Goal: Information Seeking & Learning: Learn about a topic

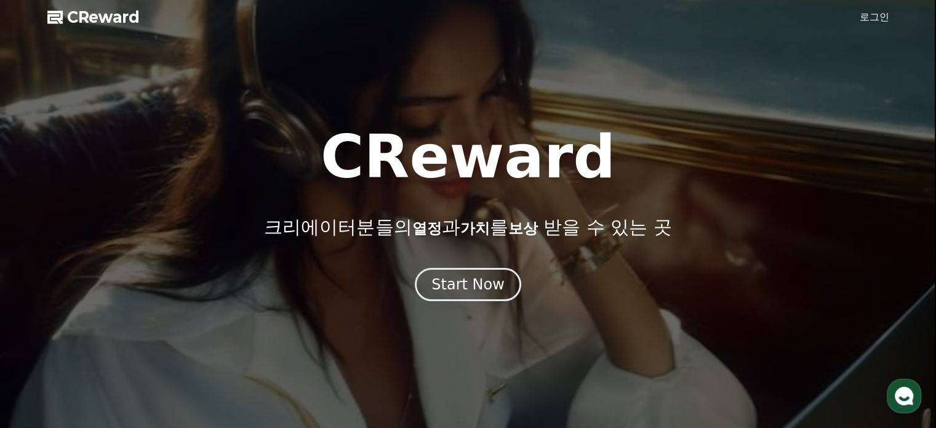
click at [113, 17] on span "CReward" at bounding box center [103, 17] width 73 height 20
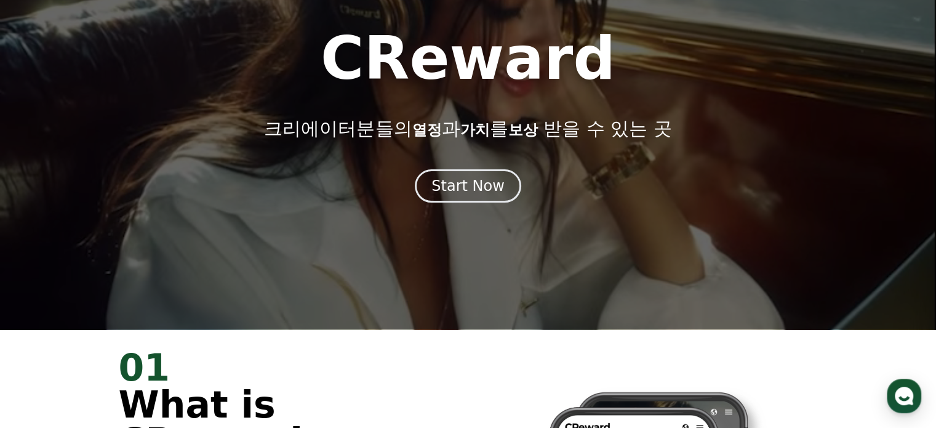
scroll to position [431, 0]
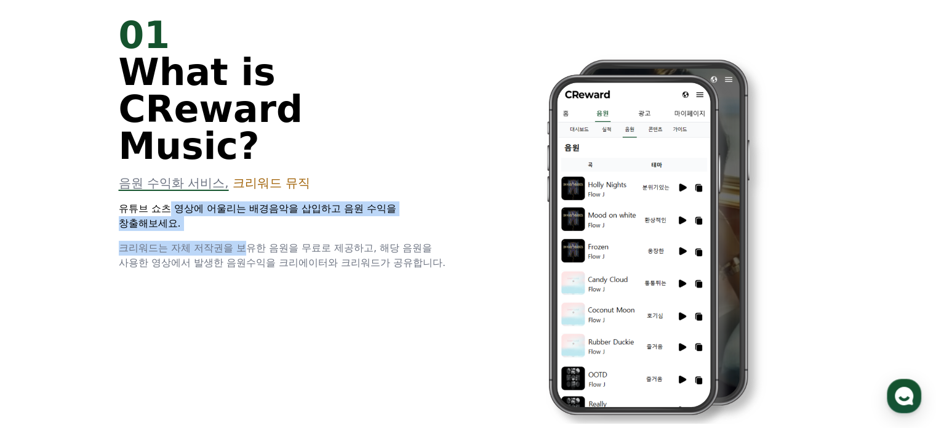
drag, startPoint x: 171, startPoint y: 169, endPoint x: 249, endPoint y: 196, distance: 82.7
click at [249, 196] on div "01 What is CReward Music? 음원 수익화 서비스, 크리워드 뮤직 유튜브 쇼츠 영상에 어울리는 배경음악을 삽입하고 음원 수익을…" at bounding box center [286, 143] width 335 height 253
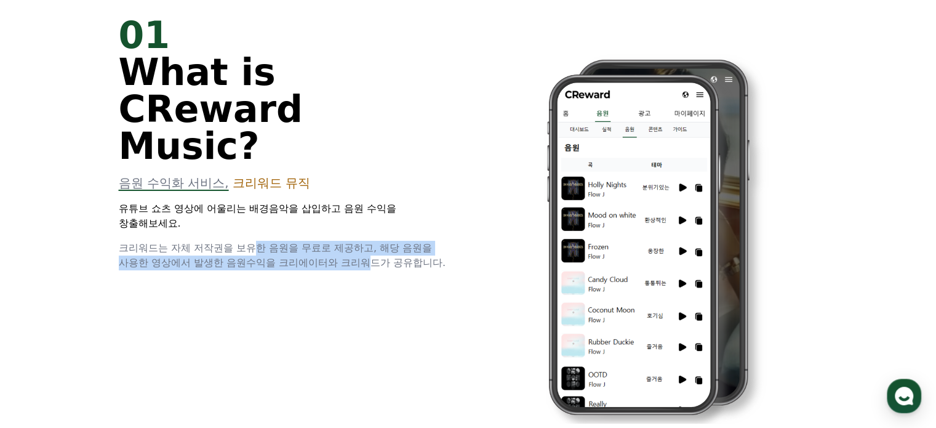
drag, startPoint x: 253, startPoint y: 202, endPoint x: 368, endPoint y: 226, distance: 118.0
click at [368, 226] on div "01 What is CReward Music? 음원 수익화 서비스, 크리워드 뮤직 유튜브 쇼츠 영상에 어울리는 배경음악을 삽입하고 음원 수익을…" at bounding box center [286, 143] width 335 height 253
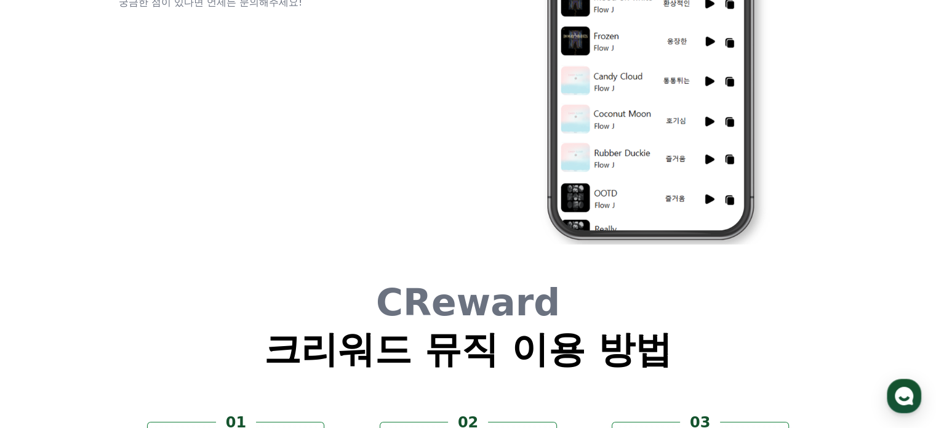
scroll to position [3260, 0]
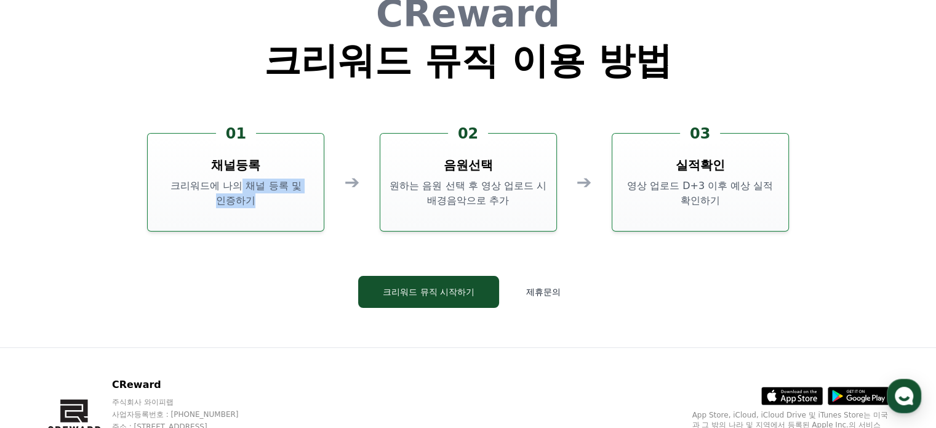
drag, startPoint x: 239, startPoint y: 189, endPoint x: 252, endPoint y: 201, distance: 18.3
click at [252, 201] on p "크리워드에 나의 채널 등록 및 인증하기" at bounding box center [236, 193] width 166 height 30
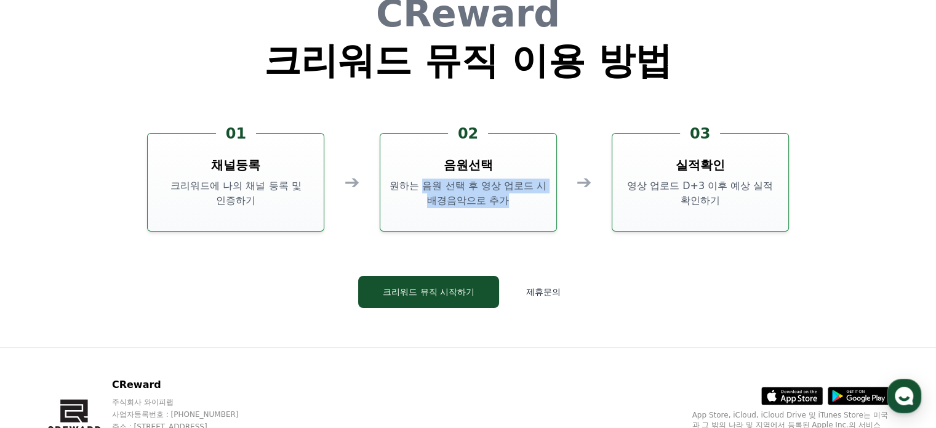
drag, startPoint x: 421, startPoint y: 186, endPoint x: 522, endPoint y: 199, distance: 101.6
click at [522, 199] on p "원하는 음원 선택 후 영상 업로드 시 배경음악으로 추가" at bounding box center [468, 193] width 166 height 30
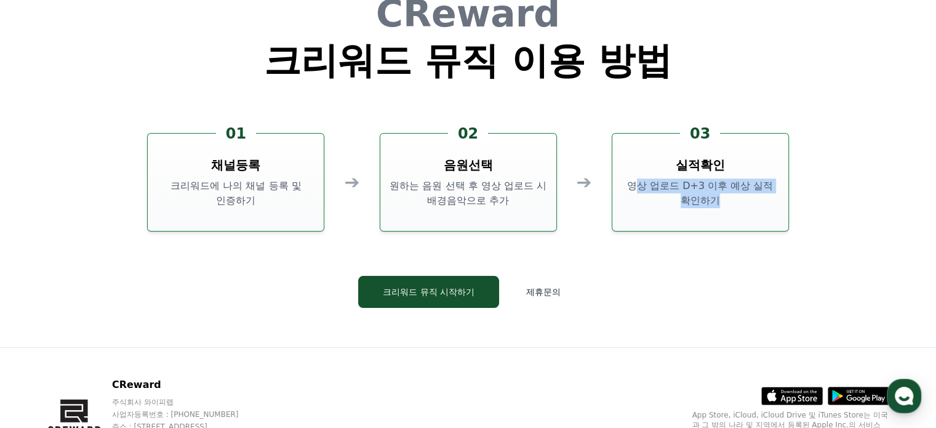
drag, startPoint x: 725, startPoint y: 200, endPoint x: 741, endPoint y: 206, distance: 17.7
click at [741, 206] on p "영상 업로드 D+3 이후 예상 실적 확인하기" at bounding box center [700, 193] width 166 height 30
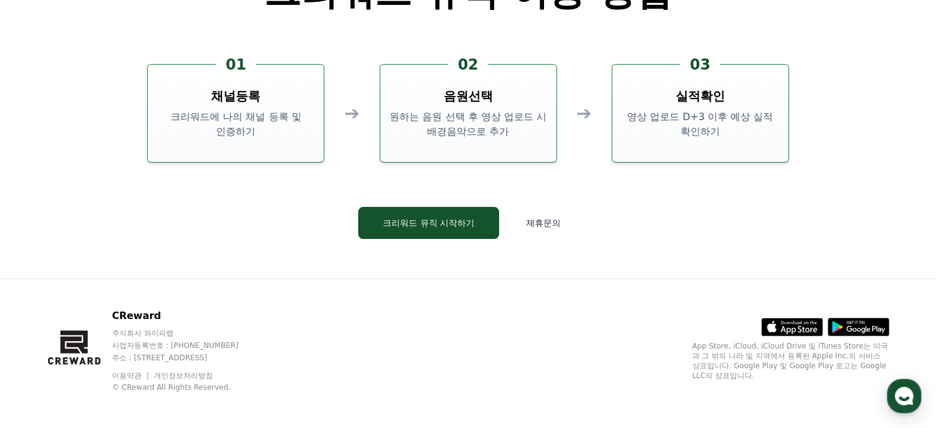
scroll to position [3333, 0]
